Goal: Navigation & Orientation: Find specific page/section

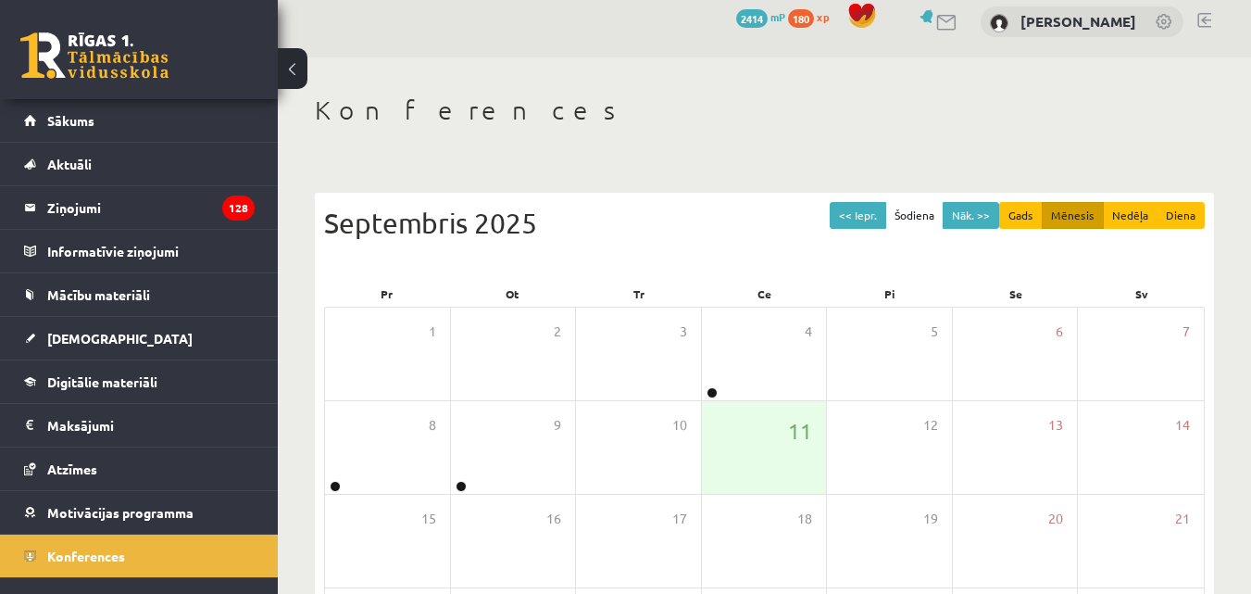
scroll to position [27, 0]
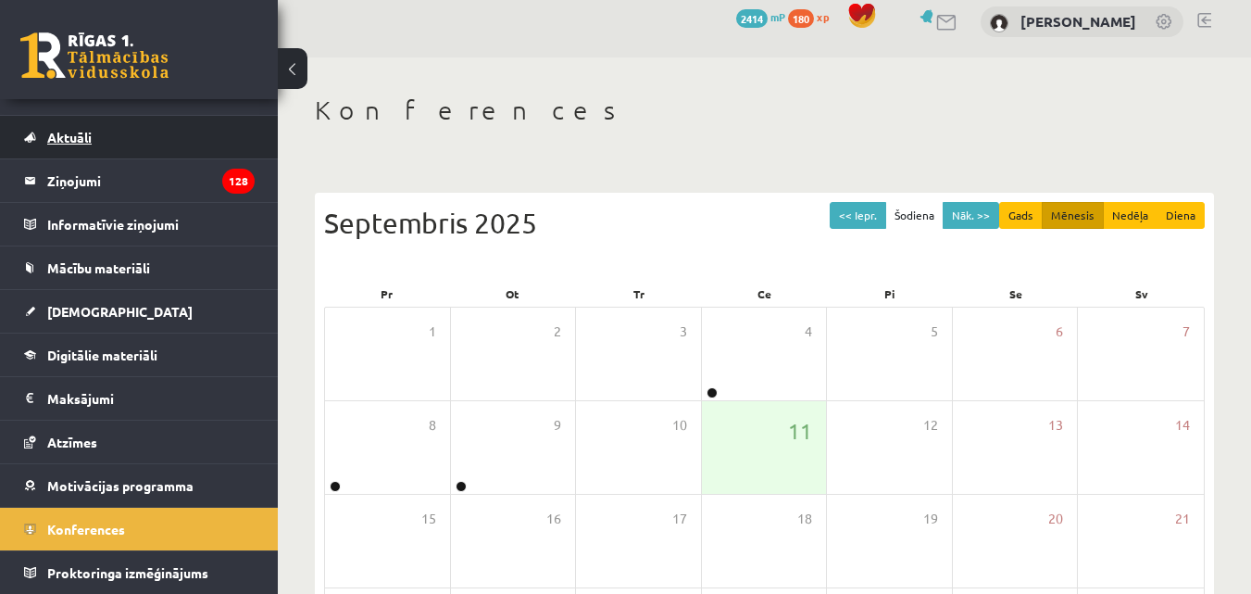
click at [142, 133] on link "Aktuāli" at bounding box center [139, 137] width 231 height 43
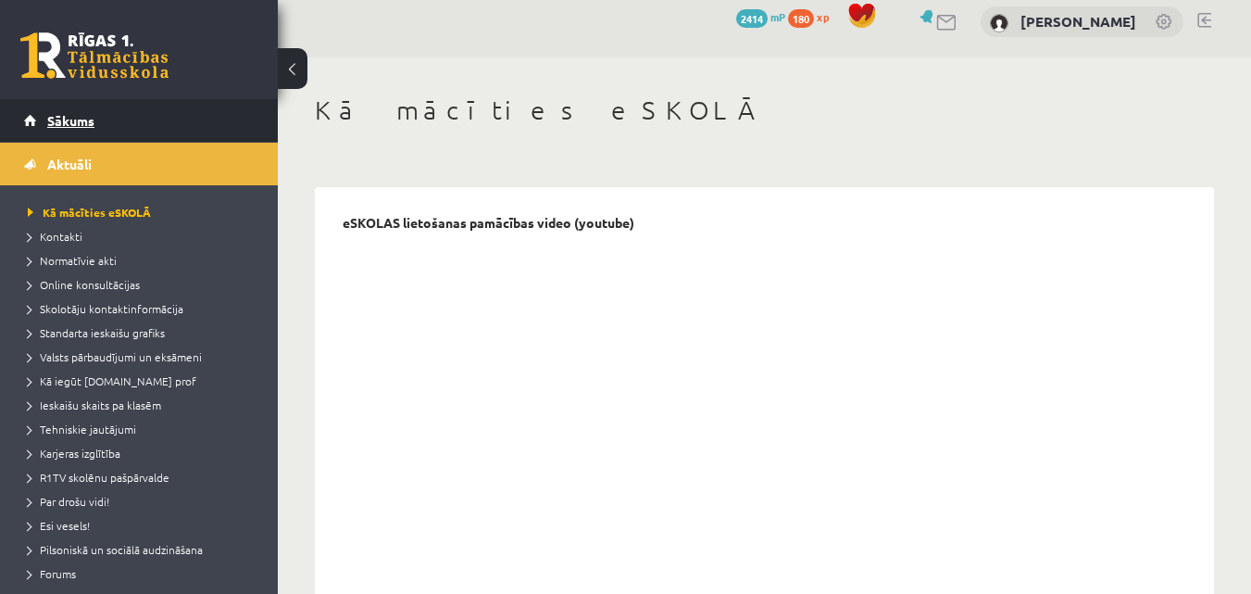
click at [102, 122] on link "Sākums" at bounding box center [139, 120] width 231 height 43
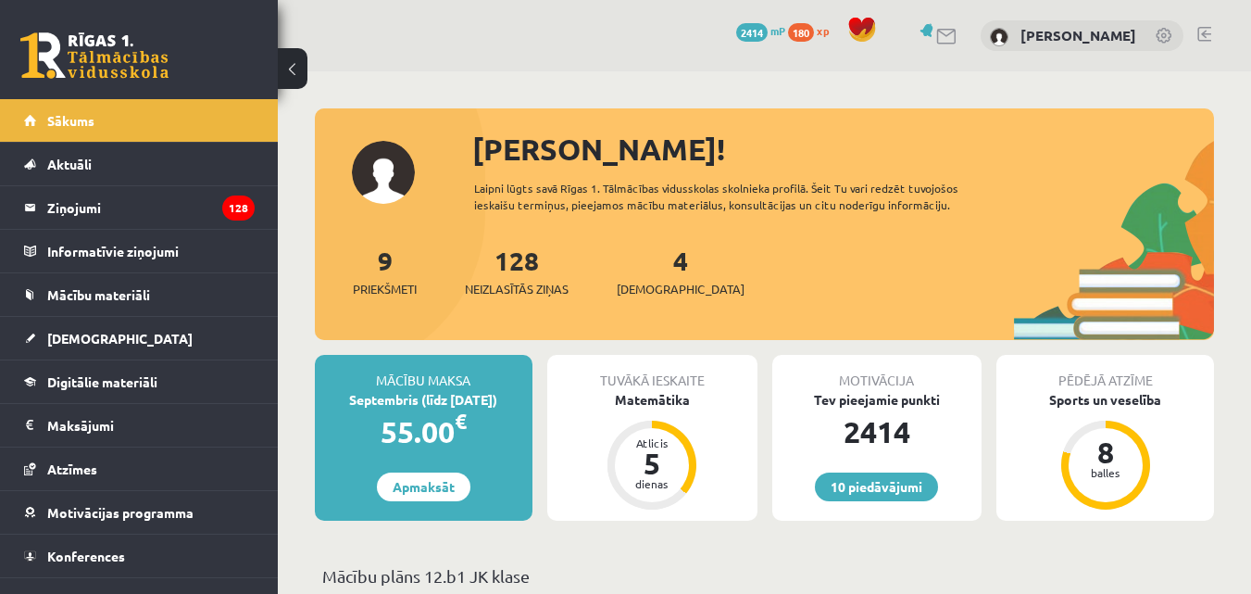
click at [1205, 33] on link at bounding box center [1204, 34] width 14 height 15
